Goal: Task Accomplishment & Management: Use online tool/utility

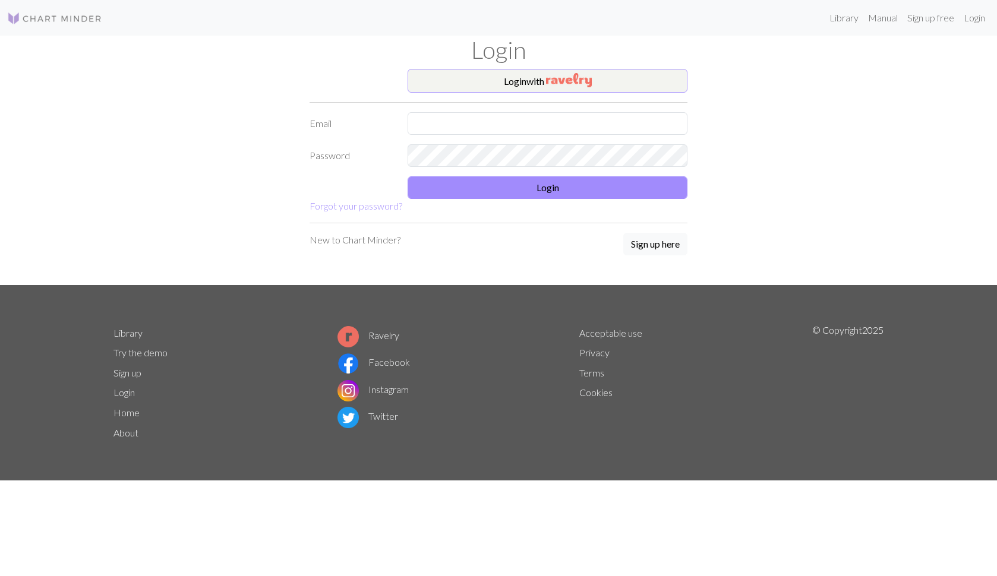
click at [550, 75] on img "button" at bounding box center [569, 80] width 46 height 14
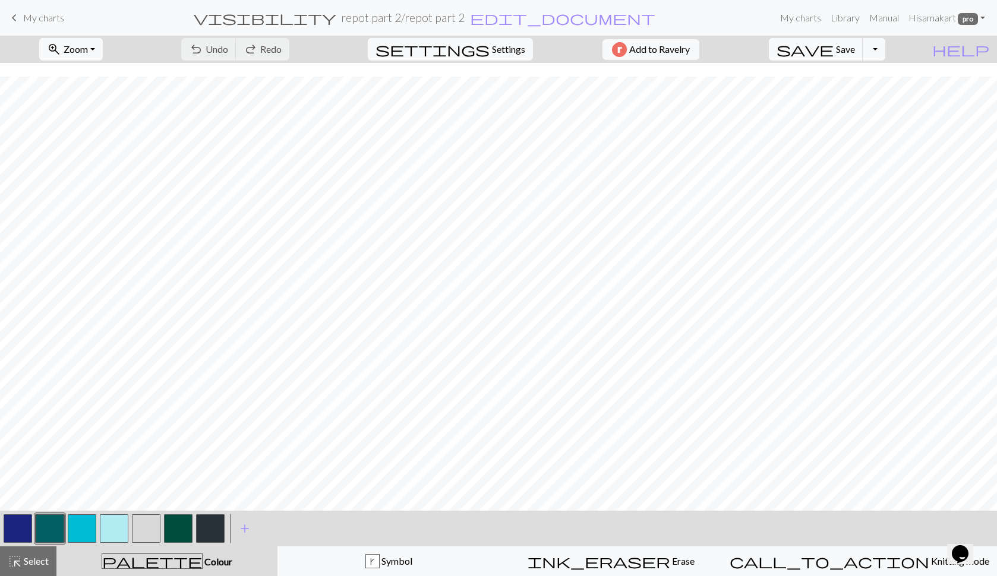
scroll to position [118, 0]
click at [103, 42] on button "zoom_in Zoom Zoom" at bounding box center [71, 49] width 64 height 23
click at [102, 70] on button "Fit all" at bounding box center [87, 75] width 94 height 19
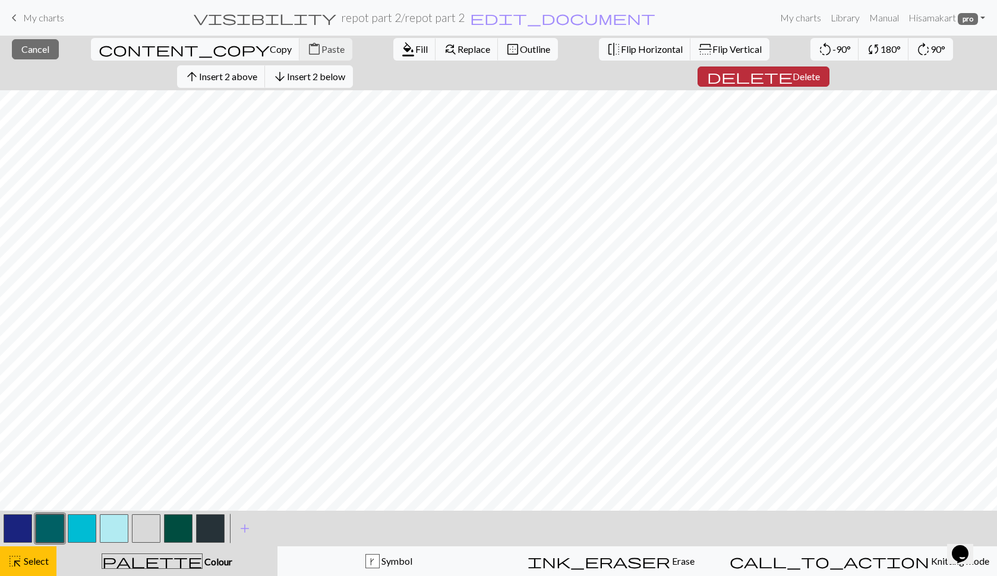
click at [820, 71] on span "Delete" at bounding box center [805, 76] width 27 height 11
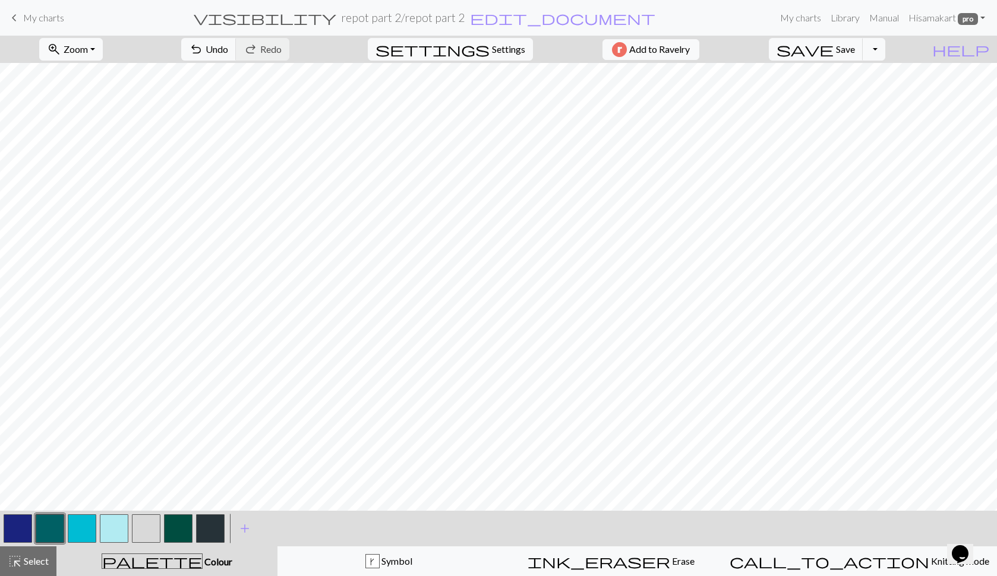
click at [21, 530] on button "button" at bounding box center [18, 528] width 29 height 29
click at [149, 531] on button "button" at bounding box center [146, 528] width 29 height 29
click at [22, 522] on button "button" at bounding box center [18, 528] width 29 height 29
click at [24, 530] on button "button" at bounding box center [18, 528] width 29 height 29
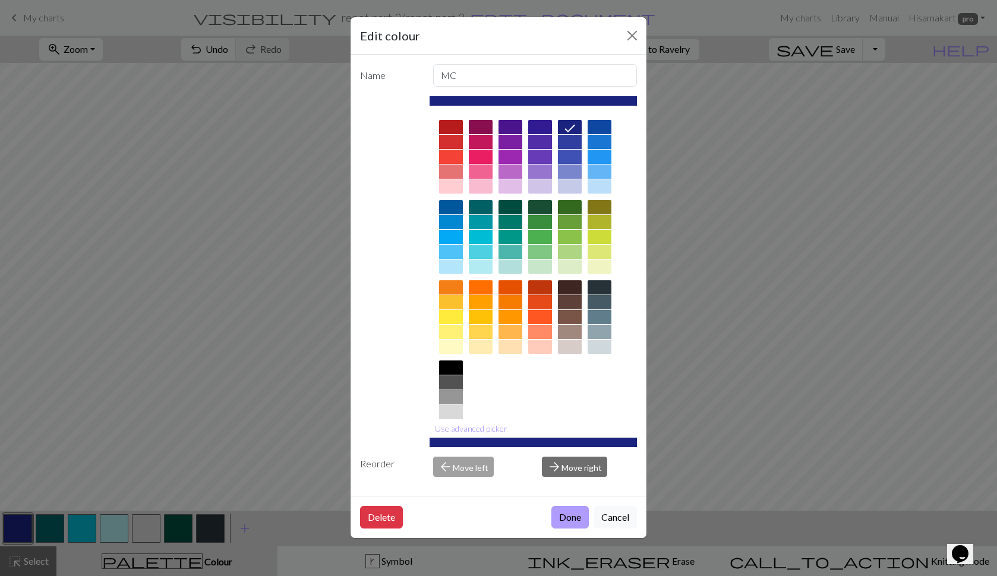
click at [571, 521] on button "Done" at bounding box center [569, 517] width 37 height 23
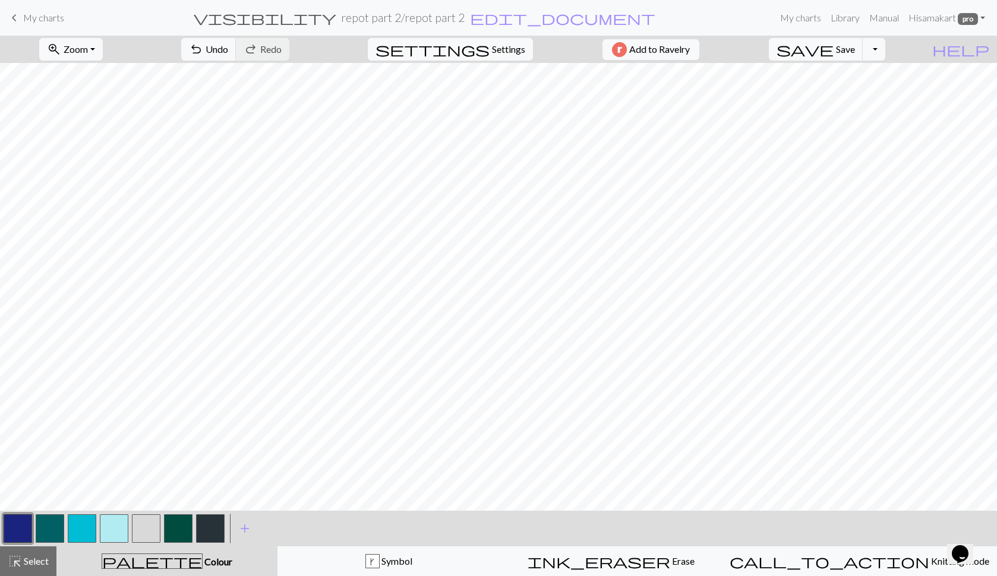
click at [148, 526] on button "button" at bounding box center [146, 528] width 29 height 29
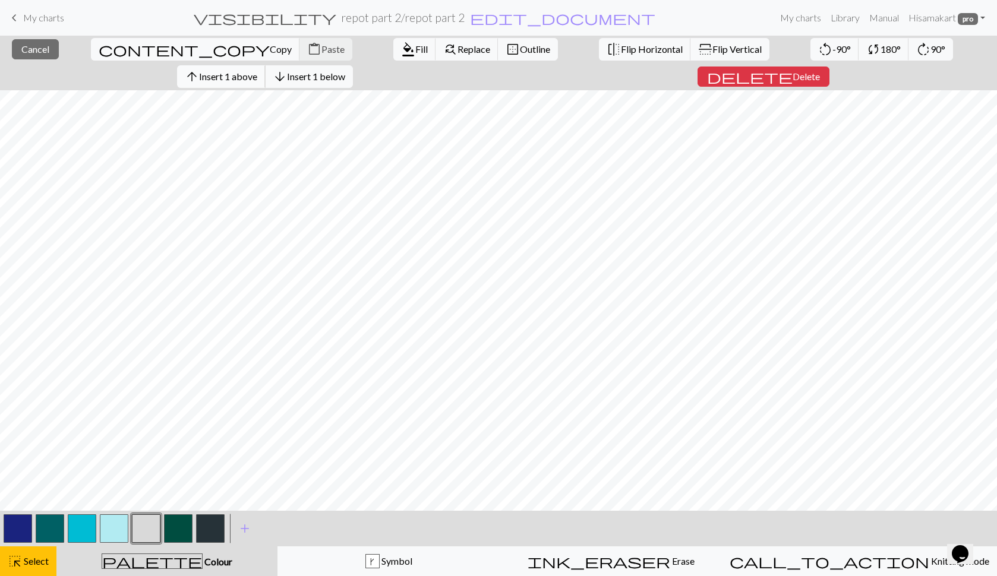
click at [265, 65] on button "arrow_upward Insert 1 above" at bounding box center [221, 76] width 88 height 23
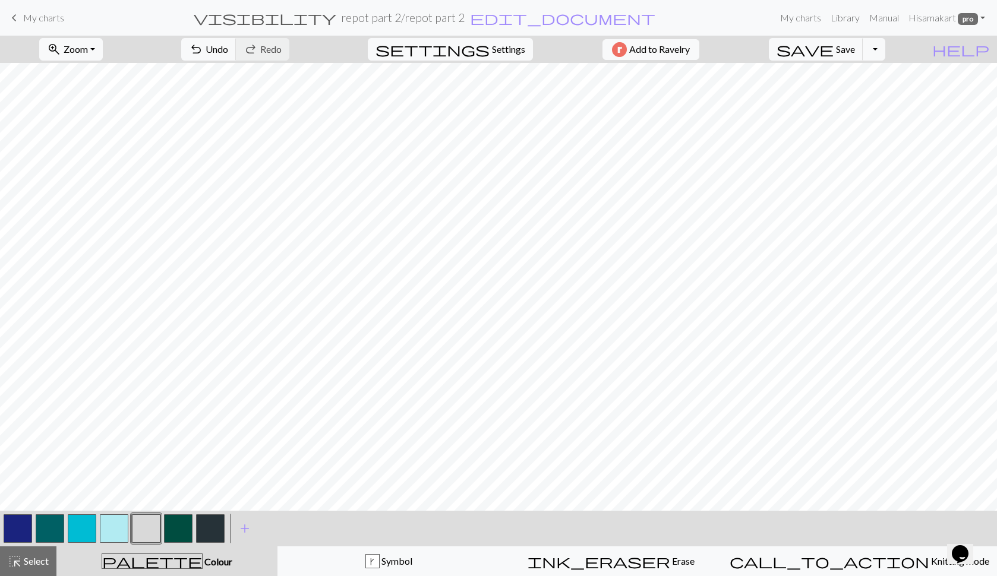
click at [208, 526] on button "button" at bounding box center [210, 528] width 29 height 29
click at [228, 51] on span "Undo" at bounding box center [216, 48] width 23 height 11
click at [144, 528] on button "button" at bounding box center [146, 528] width 29 height 29
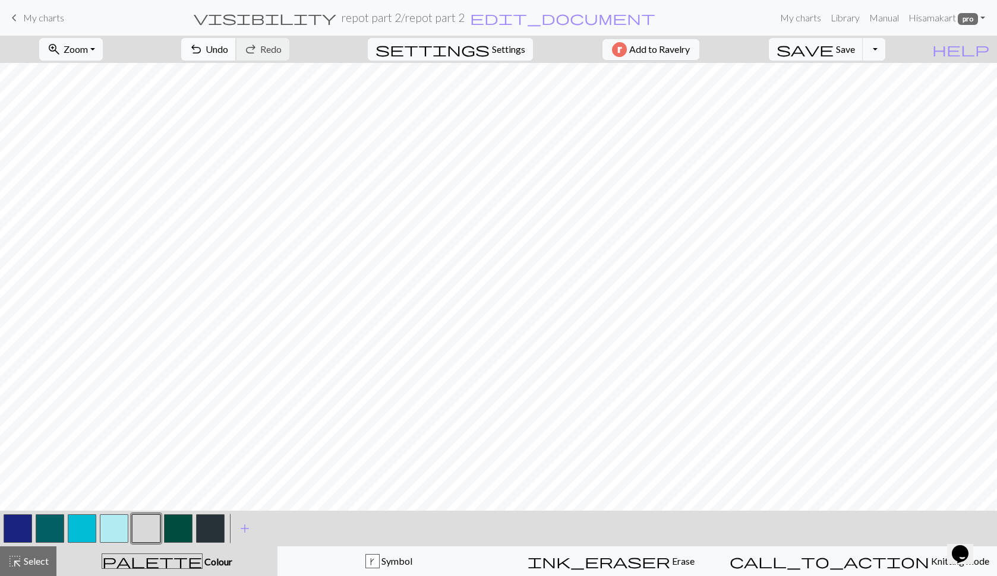
click at [203, 56] on span "undo" at bounding box center [196, 49] width 14 height 17
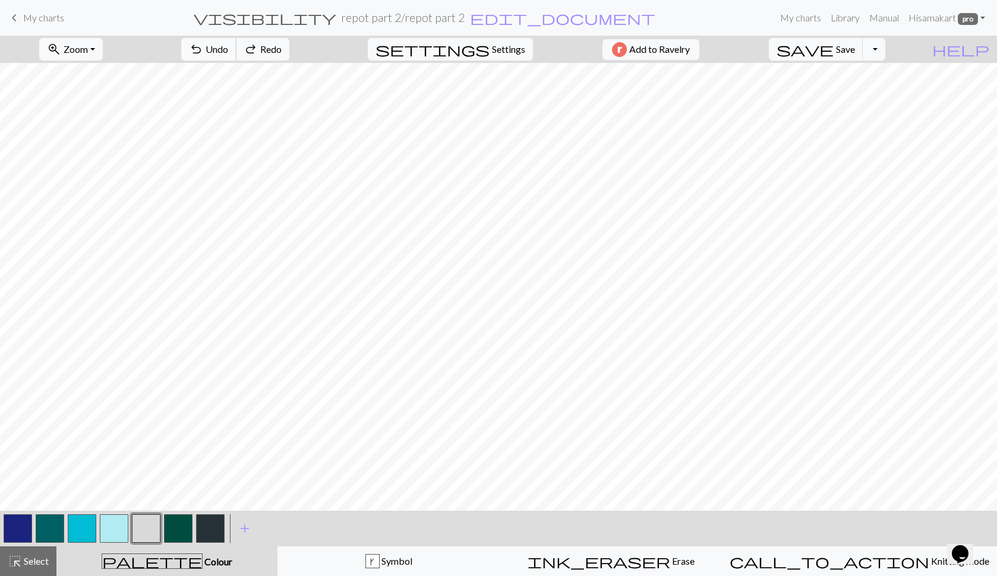
click at [203, 56] on span "undo" at bounding box center [196, 49] width 14 height 17
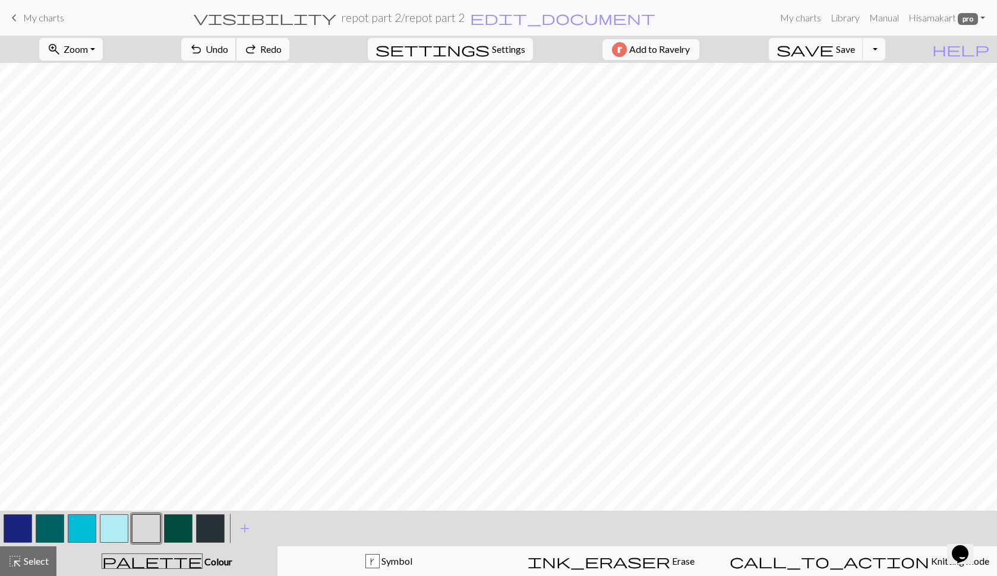
click at [203, 56] on span "undo" at bounding box center [196, 49] width 14 height 17
click at [858, 50] on button "save Save Save" at bounding box center [815, 49] width 94 height 23
click at [494, 46] on span "Settings" at bounding box center [508, 49] width 33 height 14
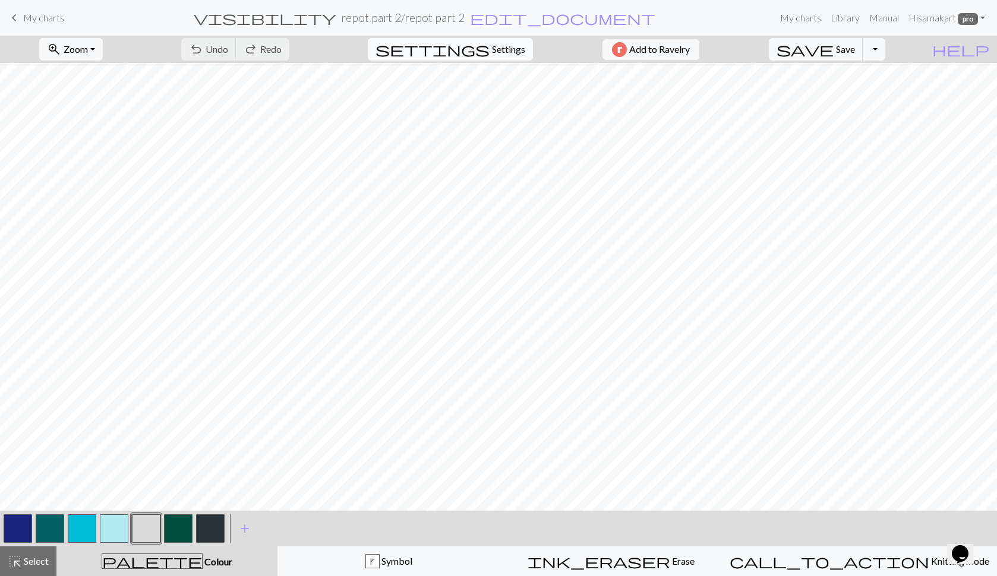
select select "aran"
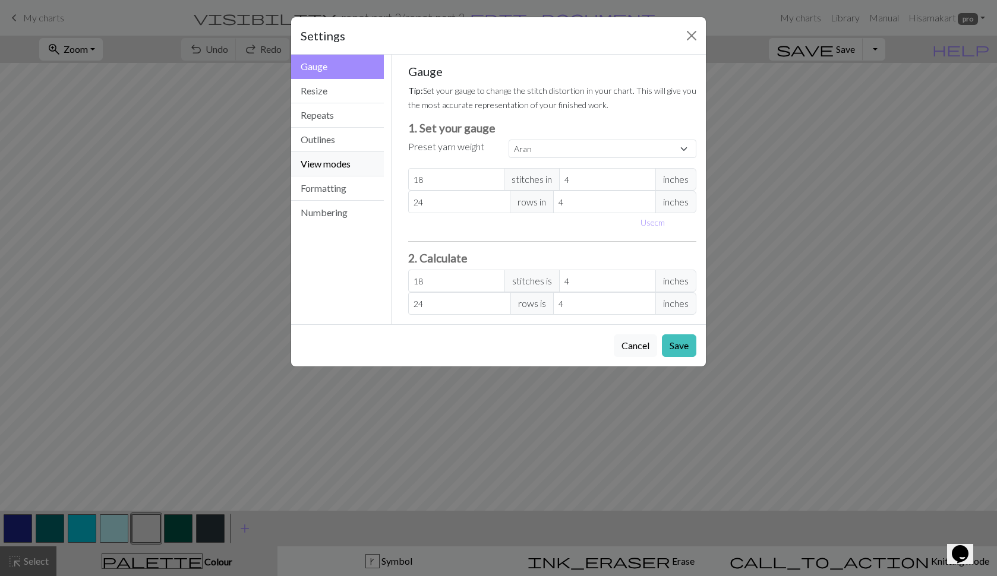
click at [339, 165] on button "View modes" at bounding box center [337, 164] width 93 height 24
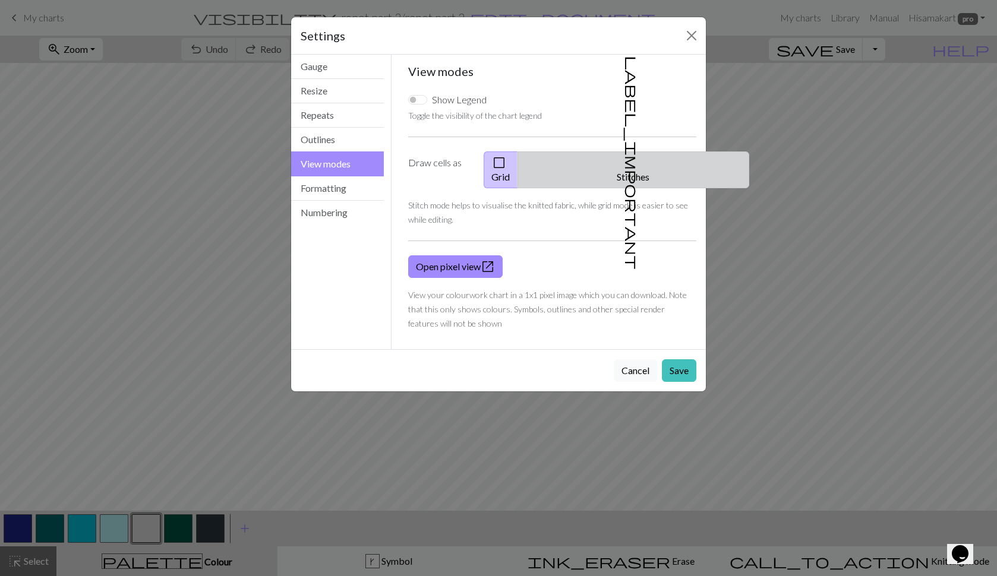
click at [625, 159] on span "label_important" at bounding box center [632, 163] width 17 height 214
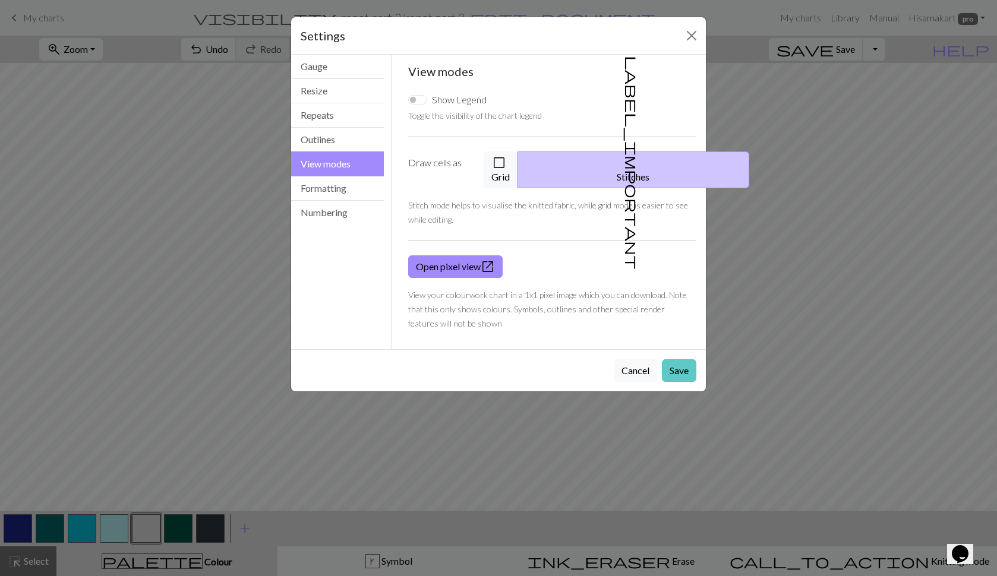
click at [681, 359] on button "Save" at bounding box center [679, 370] width 34 height 23
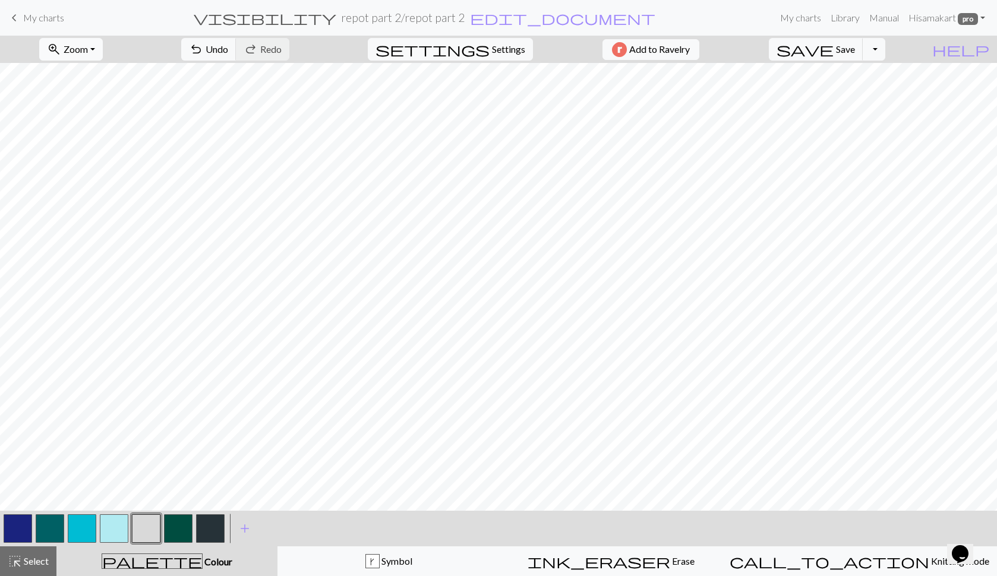
click at [102, 55] on button "zoom_in Zoom Zoom" at bounding box center [71, 49] width 64 height 23
click at [88, 142] on button "50%" at bounding box center [87, 142] width 94 height 19
click at [492, 56] on span "Settings" at bounding box center [508, 49] width 33 height 14
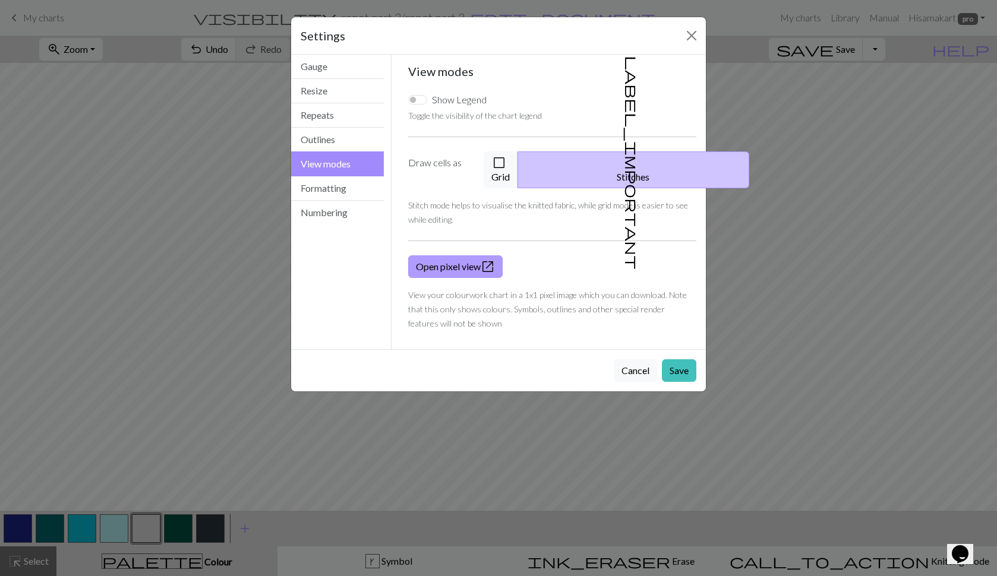
click at [498, 255] on link "Open pixel view open_in_new" at bounding box center [455, 266] width 94 height 23
click at [518, 171] on button "check_box_outline_blank Grid" at bounding box center [500, 169] width 34 height 37
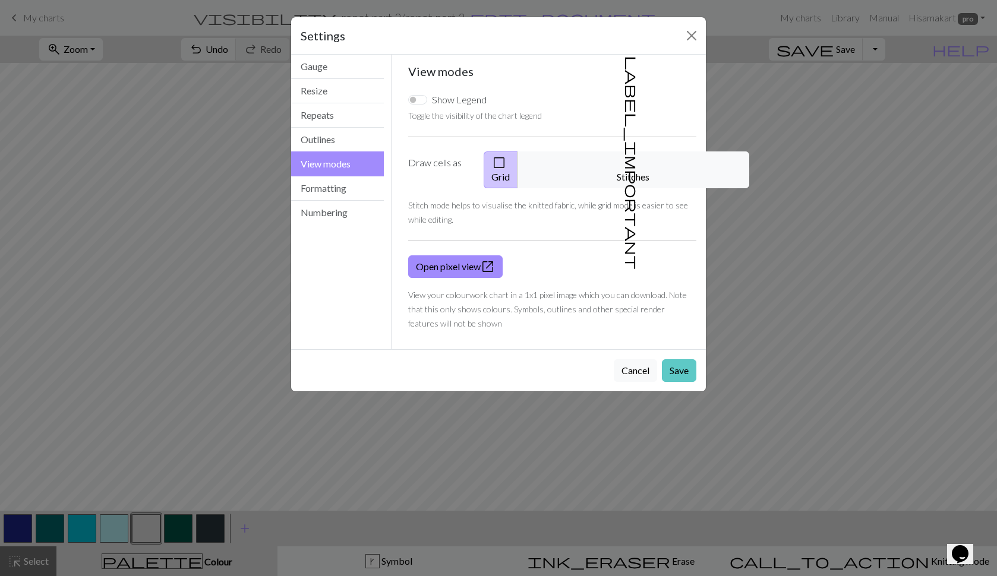
click at [673, 359] on button "Save" at bounding box center [679, 370] width 34 height 23
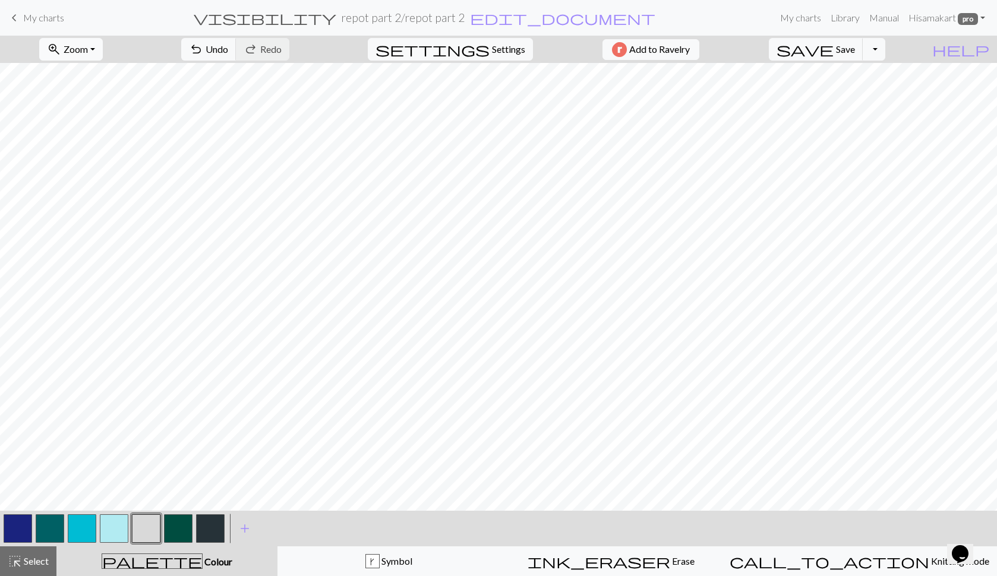
click at [88, 45] on span "Zoom" at bounding box center [76, 48] width 24 height 11
click at [97, 75] on button "Fit all" at bounding box center [87, 75] width 94 height 19
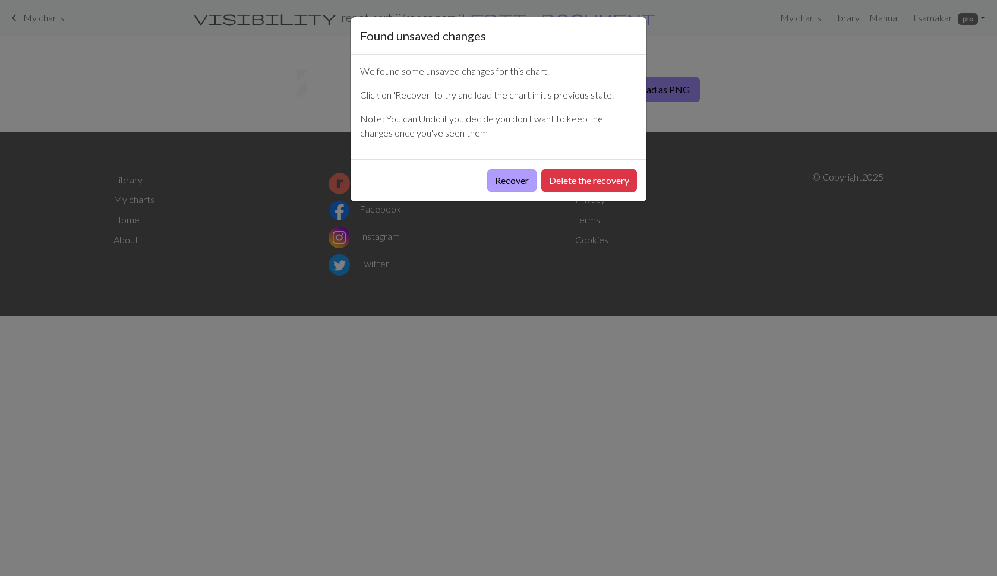
click at [510, 181] on button "Recover" at bounding box center [511, 180] width 49 height 23
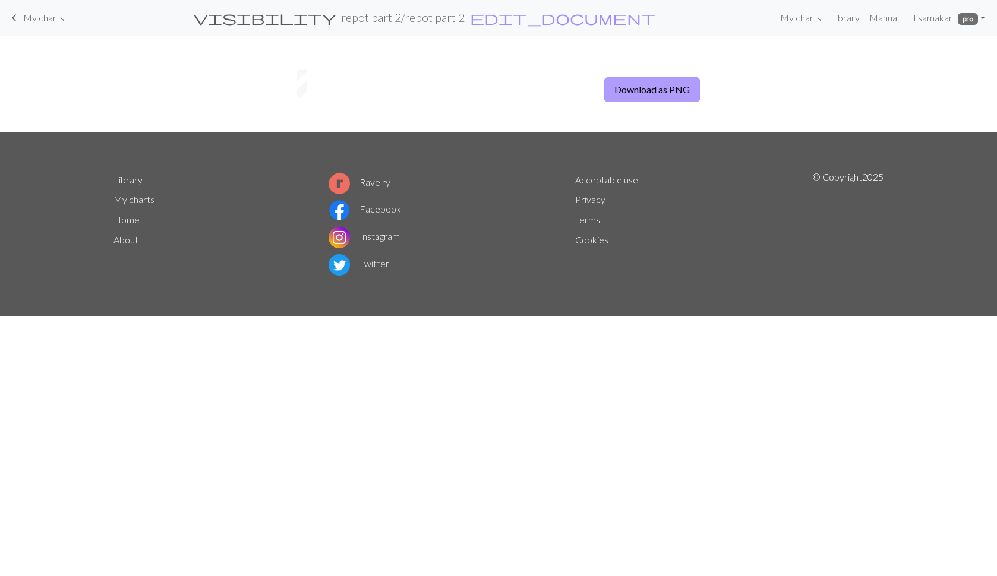
click at [639, 87] on button "Download as PNG" at bounding box center [652, 89] width 96 height 25
